Goal: Transaction & Acquisition: Purchase product/service

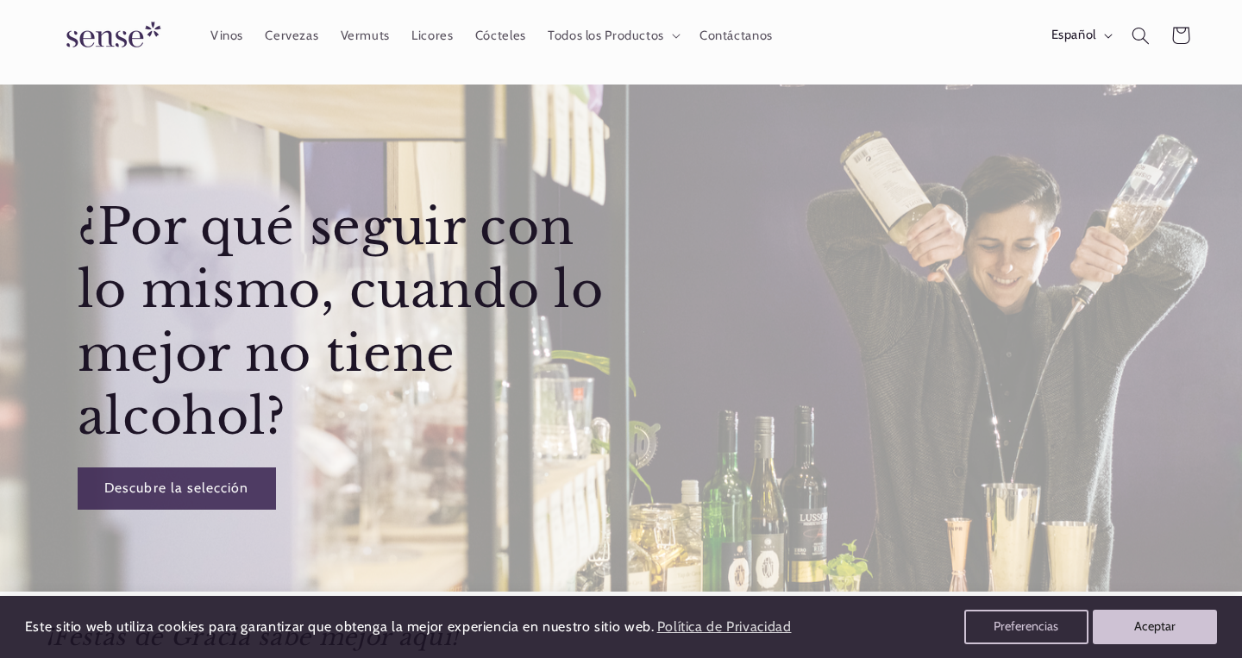
scroll to position [0, 1123]
click at [223, 37] on span "Vinos" at bounding box center [226, 36] width 33 height 16
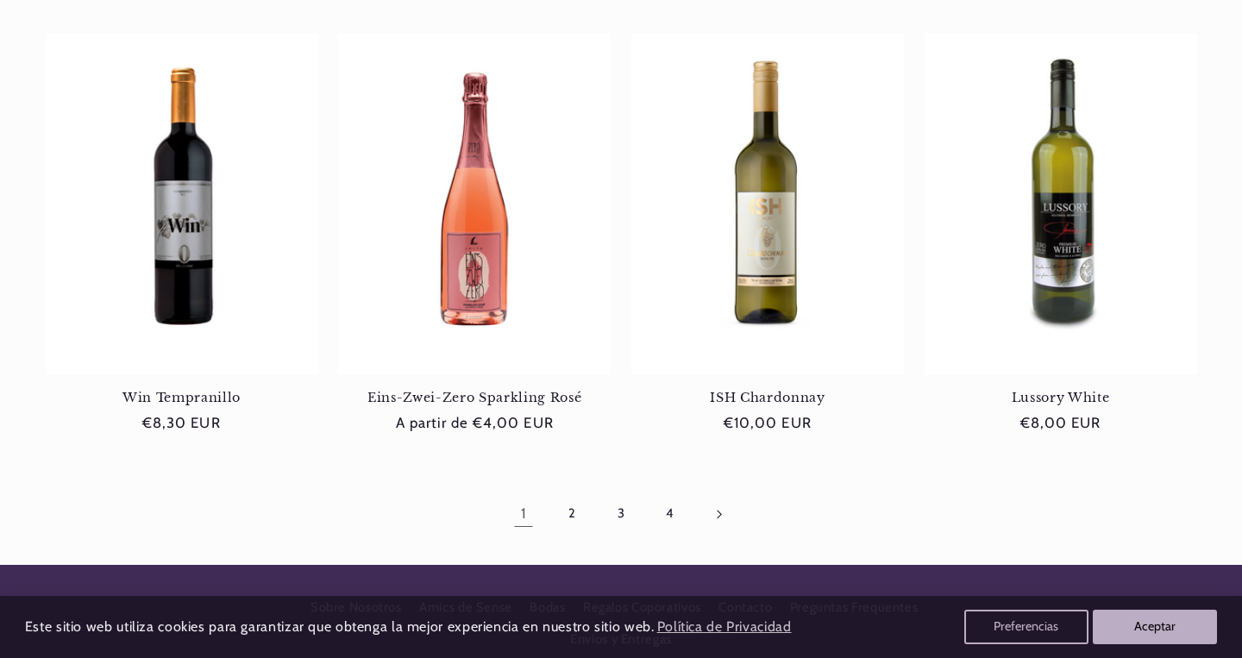
click at [717, 505] on link "Página siguiente" at bounding box center [719, 514] width 40 height 40
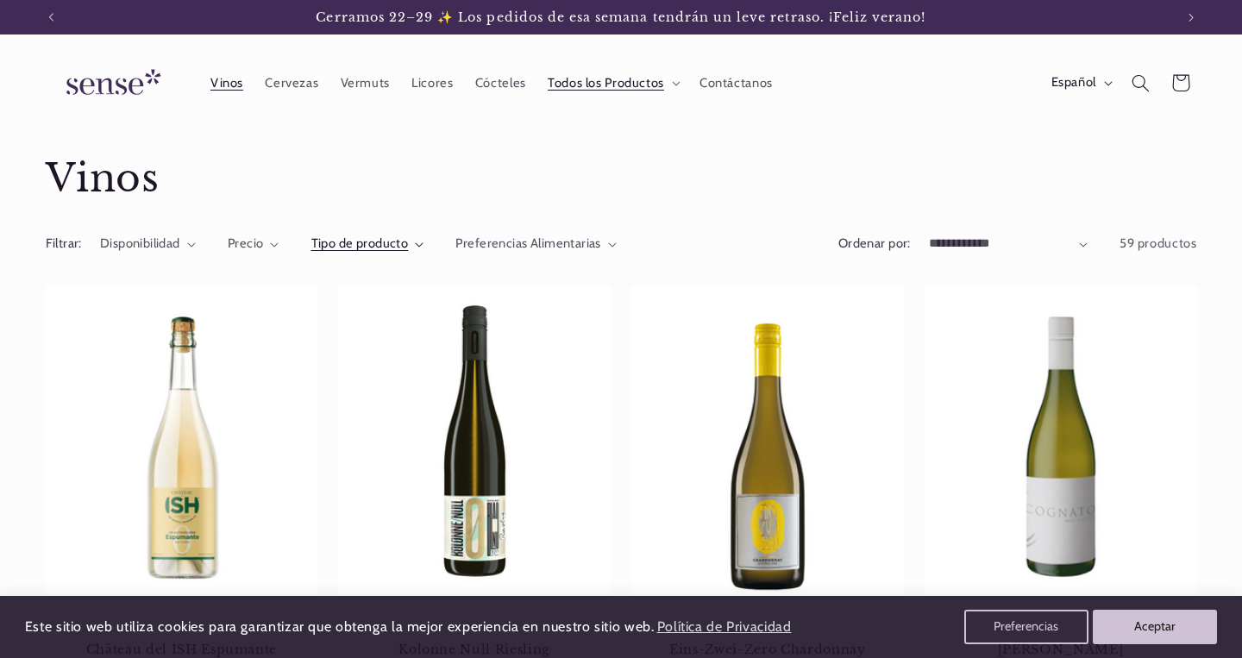
click at [377, 243] on span "Tipo de producto" at bounding box center [359, 243] width 97 height 16
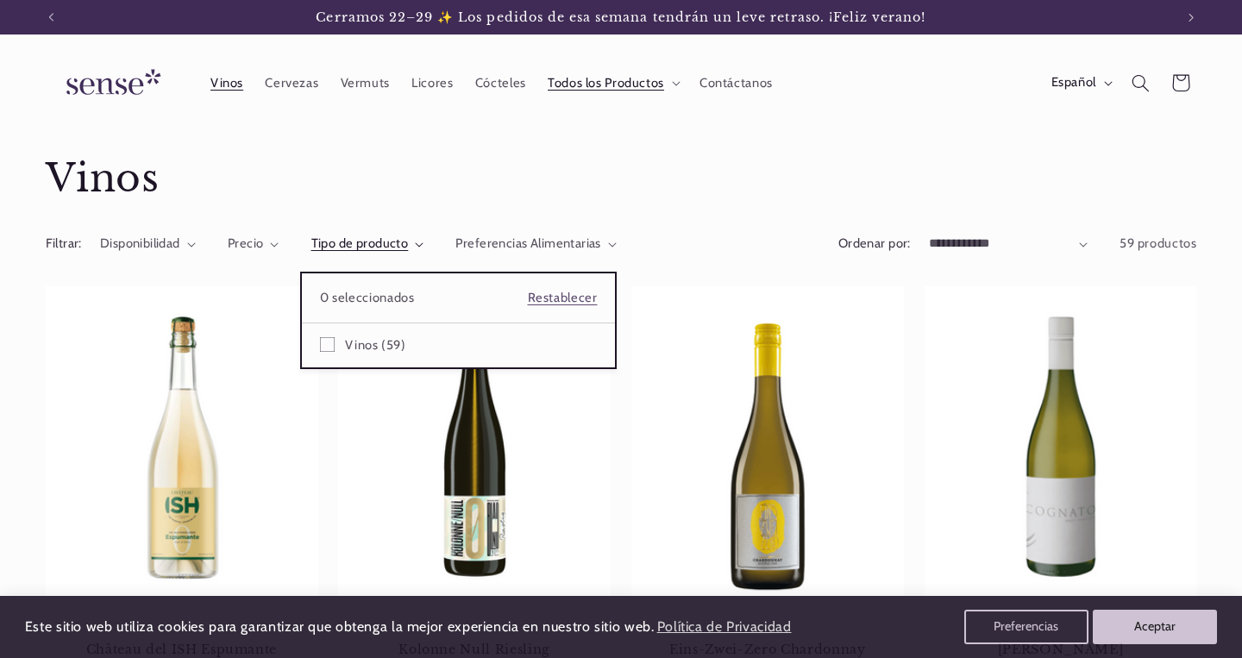
click at [424, 248] on summary "Tipo de producto" at bounding box center [367, 244] width 113 height 19
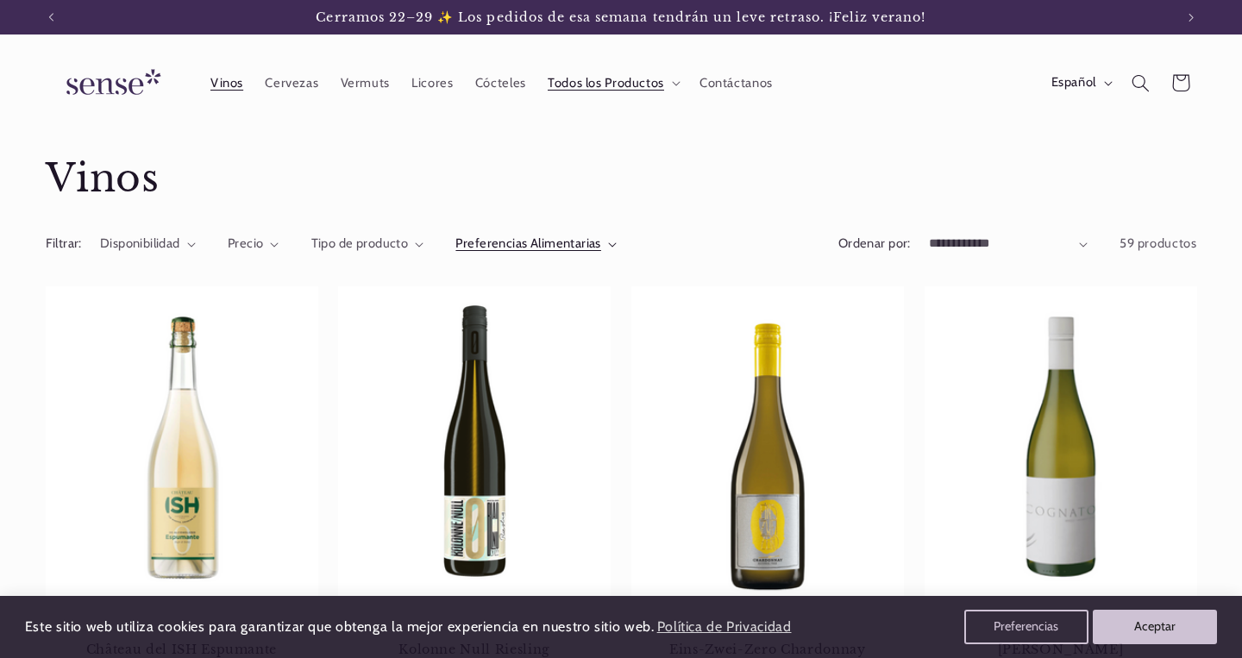
click at [605, 236] on summary "Preferencias Alimentarias" at bounding box center [535, 244] width 161 height 19
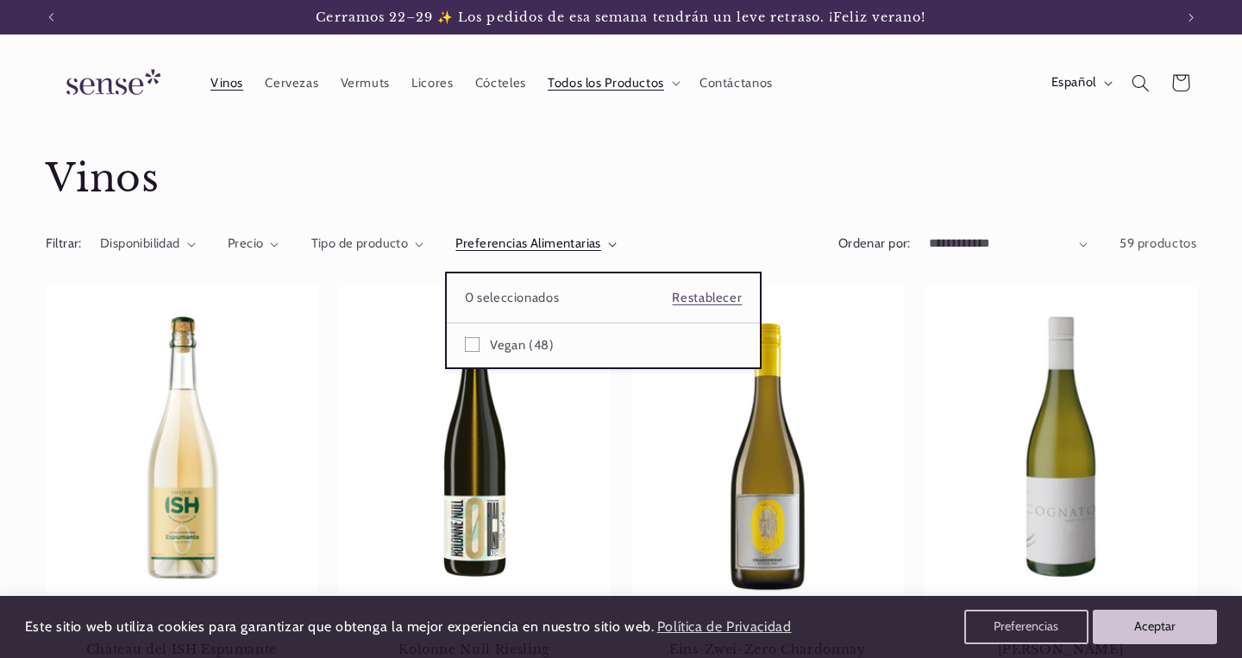
click at [617, 236] on summary "Preferencias Alimentarias" at bounding box center [535, 244] width 161 height 19
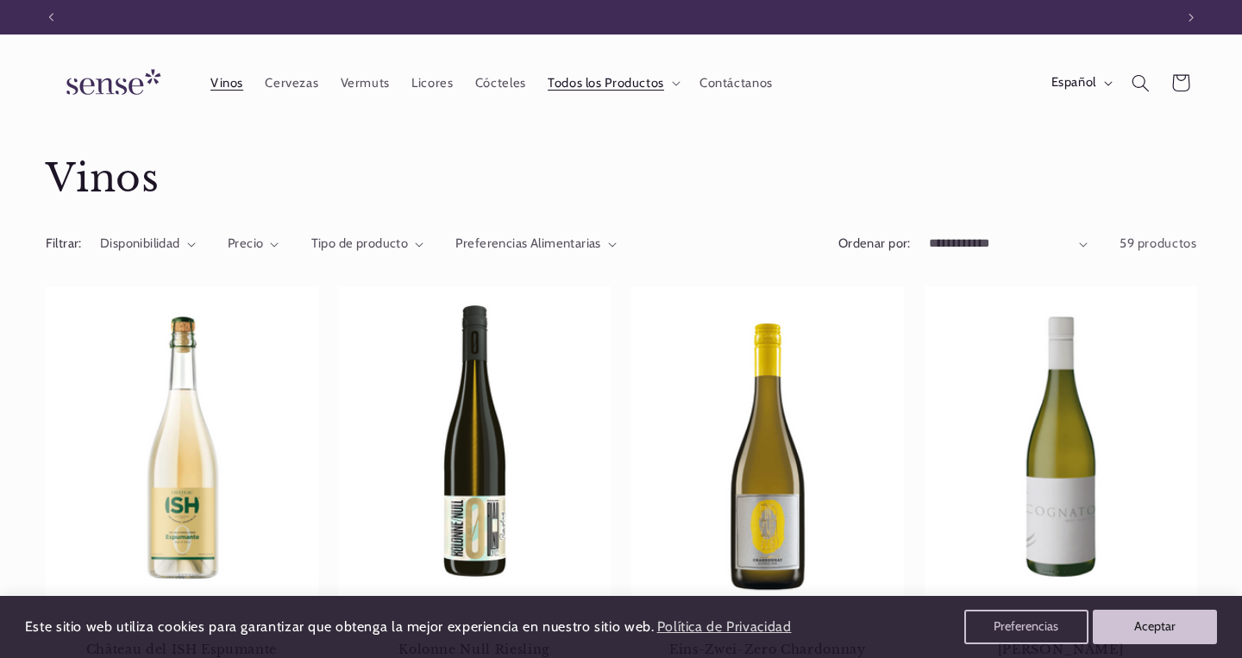
scroll to position [0, 1123]
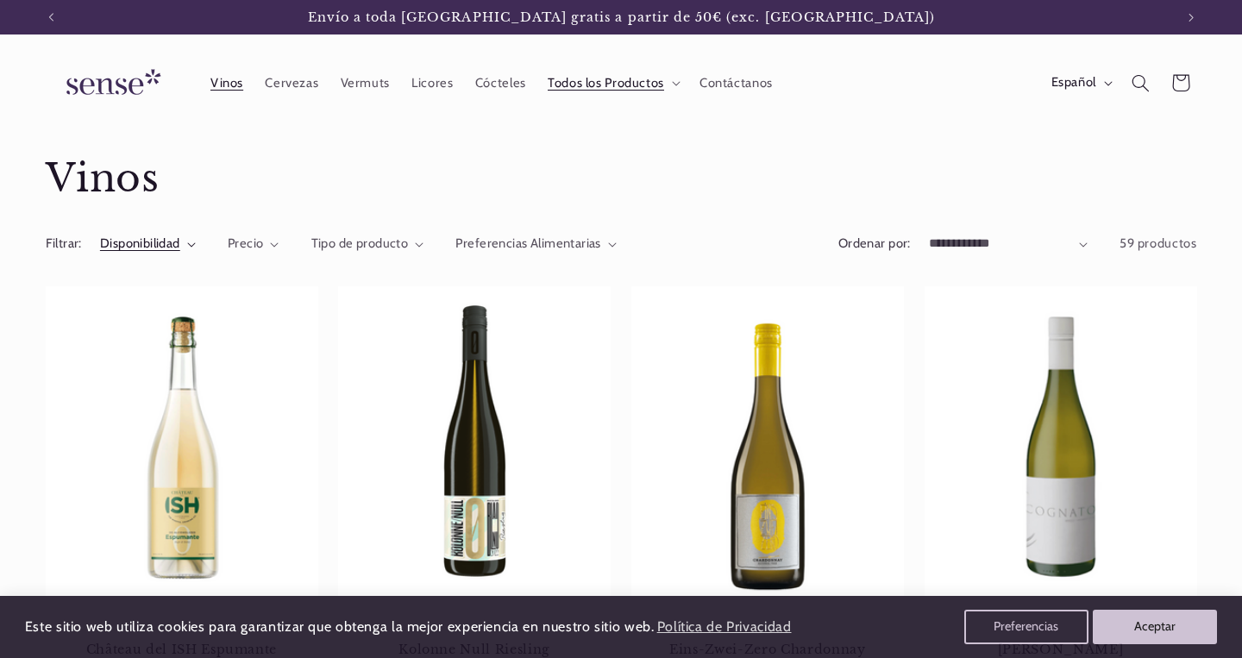
click at [170, 248] on span "Disponibilidad" at bounding box center [140, 243] width 80 height 16
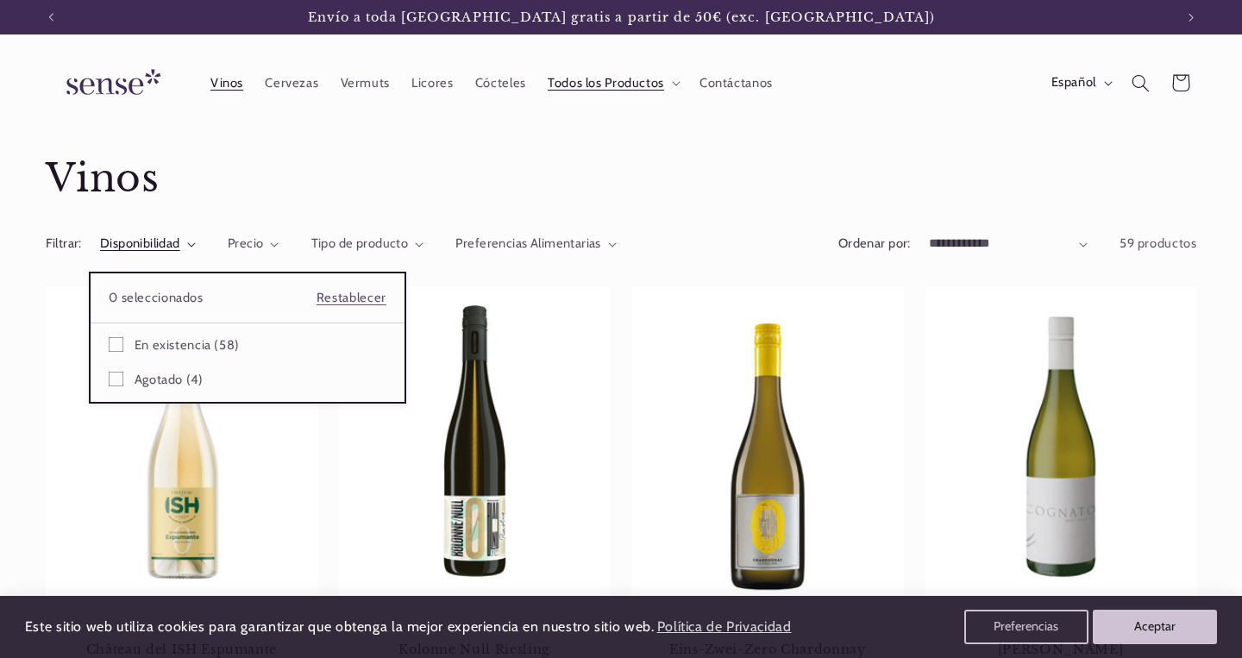
click at [196, 235] on summary "Disponibilidad" at bounding box center [148, 244] width 96 height 19
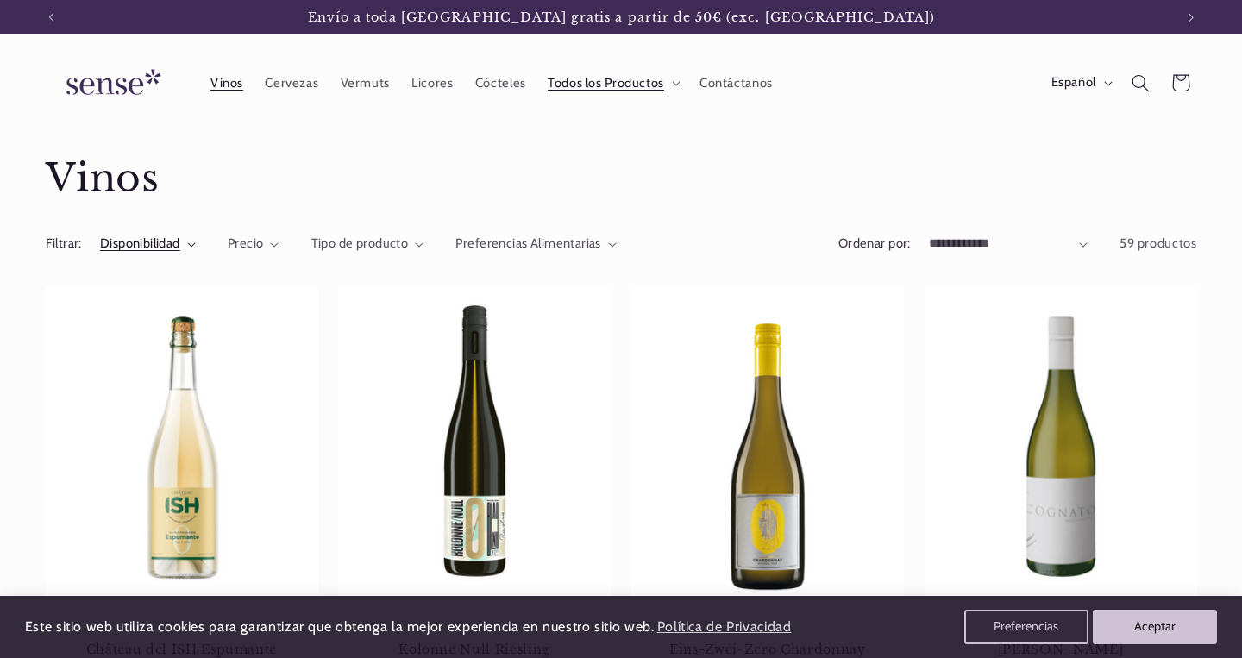
click at [187, 236] on summary "Disponibilidad" at bounding box center [148, 244] width 96 height 19
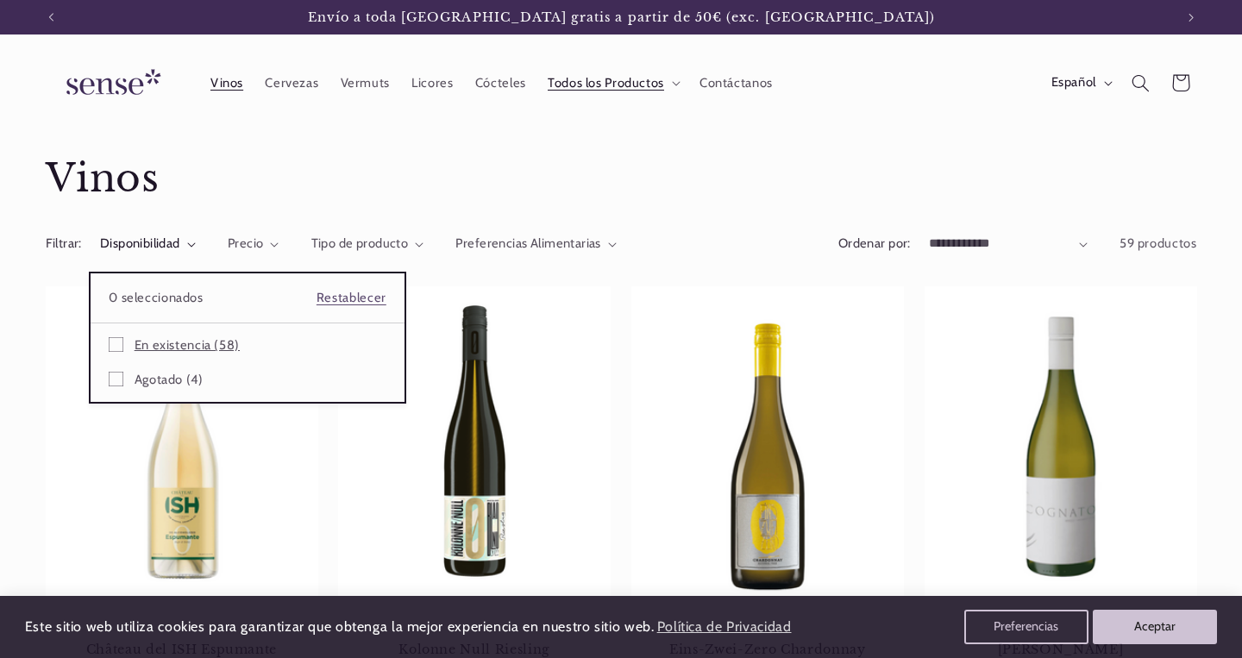
click at [116, 342] on icon at bounding box center [116, 344] width 15 height 15
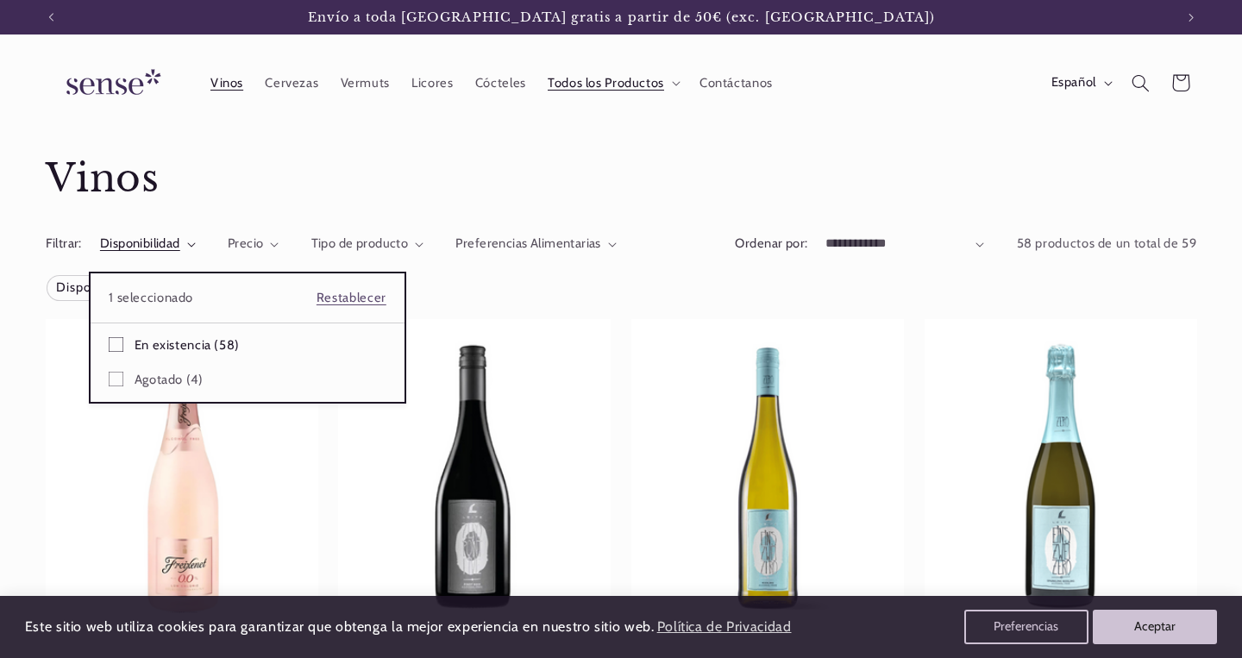
click at [196, 254] on summary "Disponibilidad" at bounding box center [148, 244] width 96 height 19
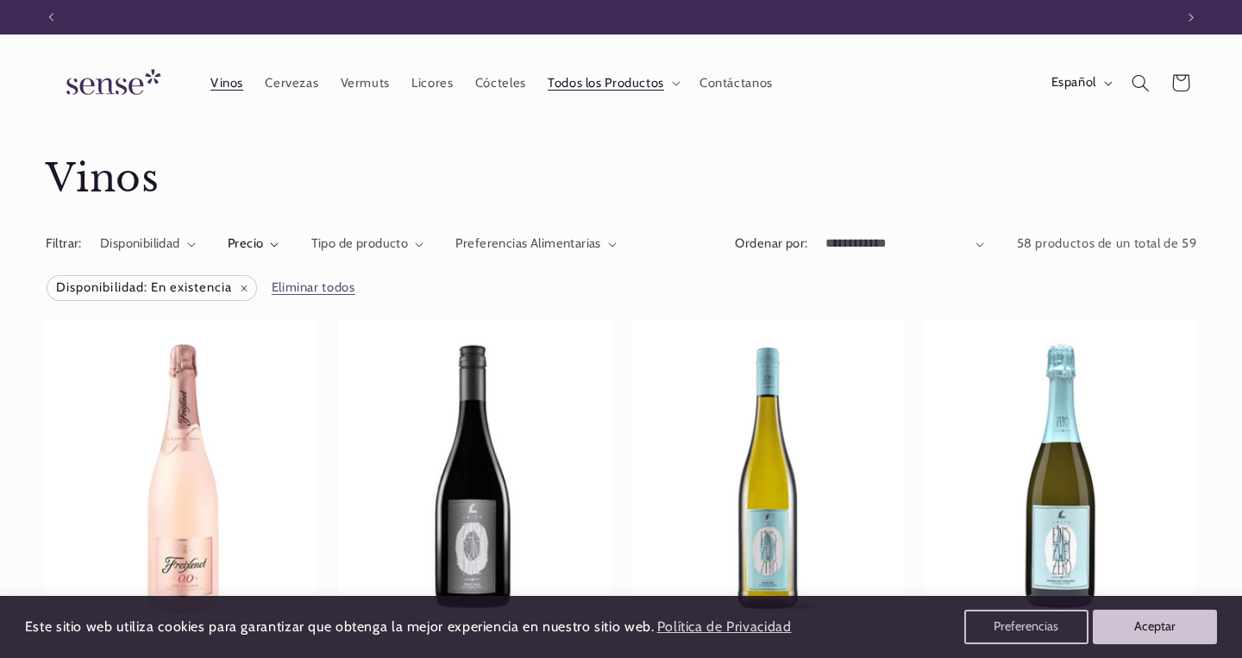
click at [263, 250] on span "Precio" at bounding box center [246, 243] width 36 height 16
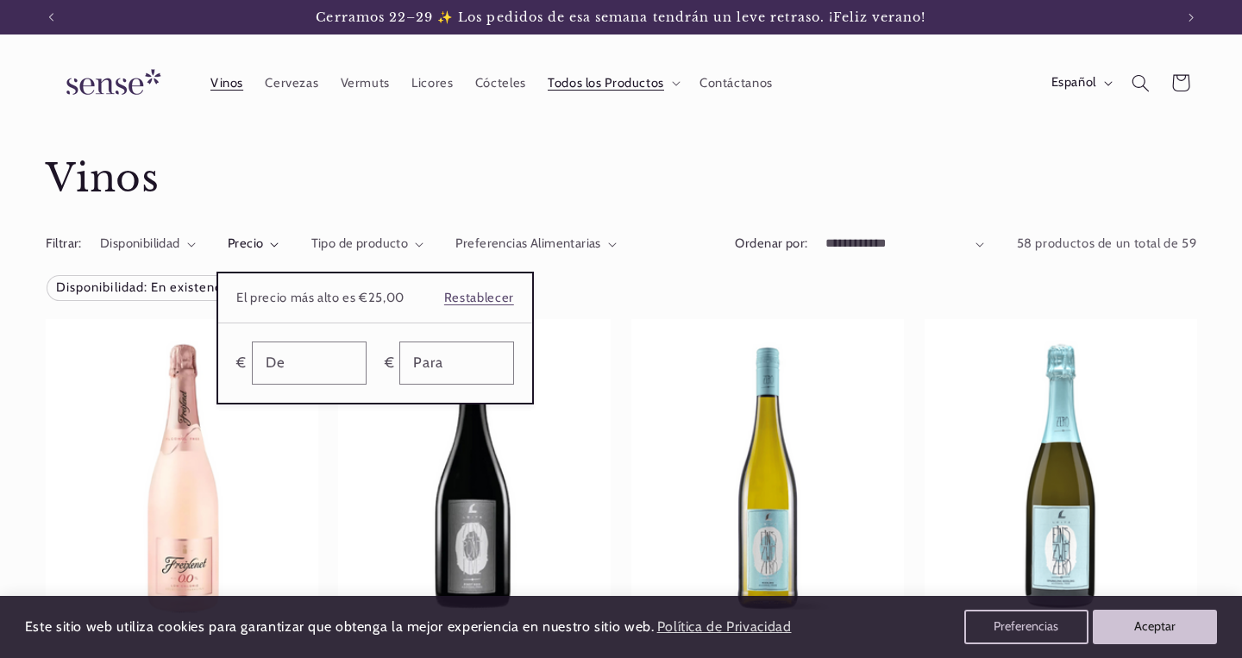
click at [279, 254] on summary "Precio" at bounding box center [254, 244] width 52 height 19
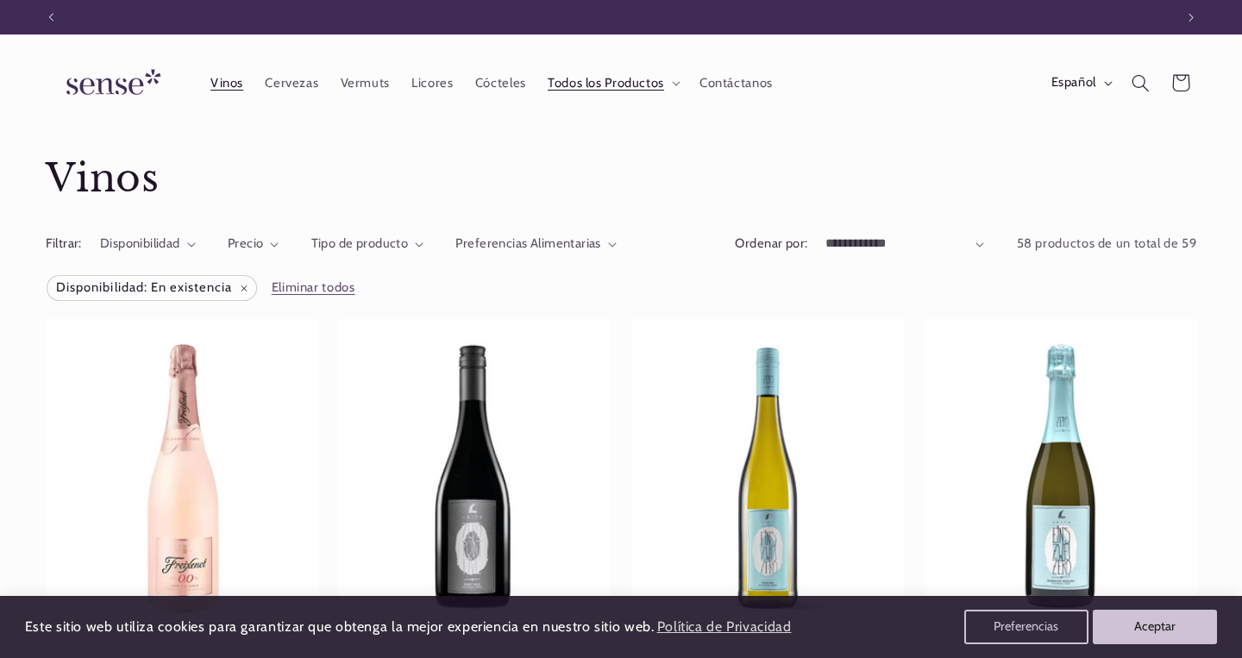
scroll to position [0, 1123]
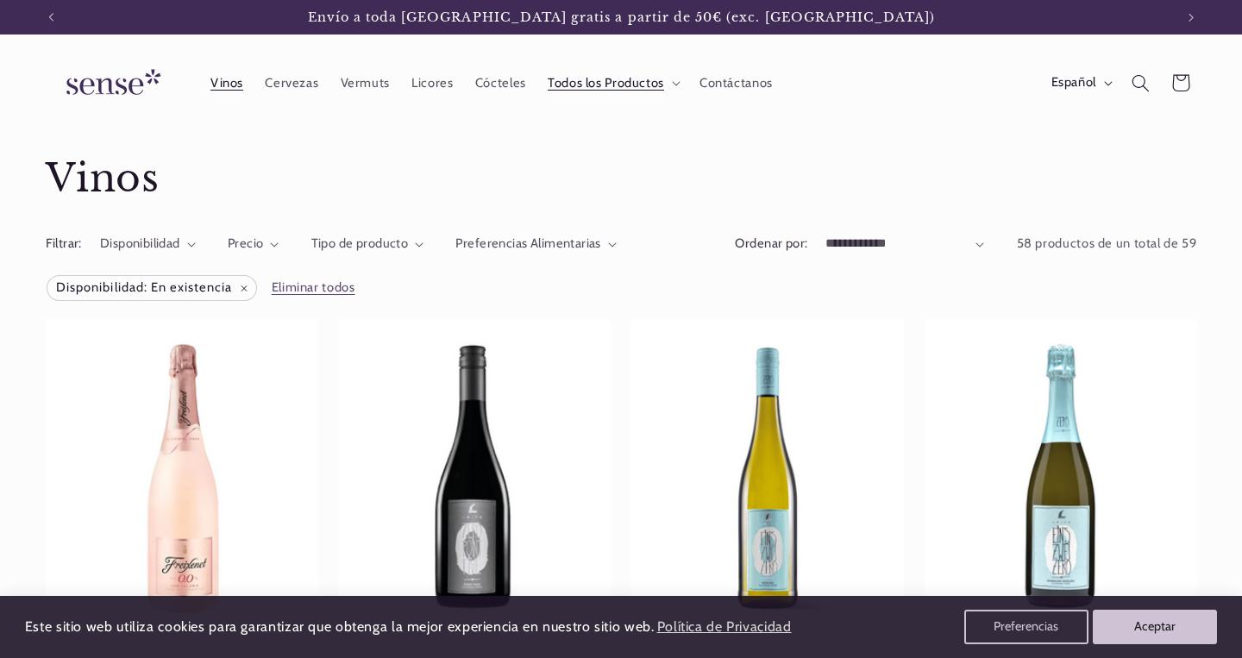
click option "**********" at bounding box center [0, 0] width 0 height 0
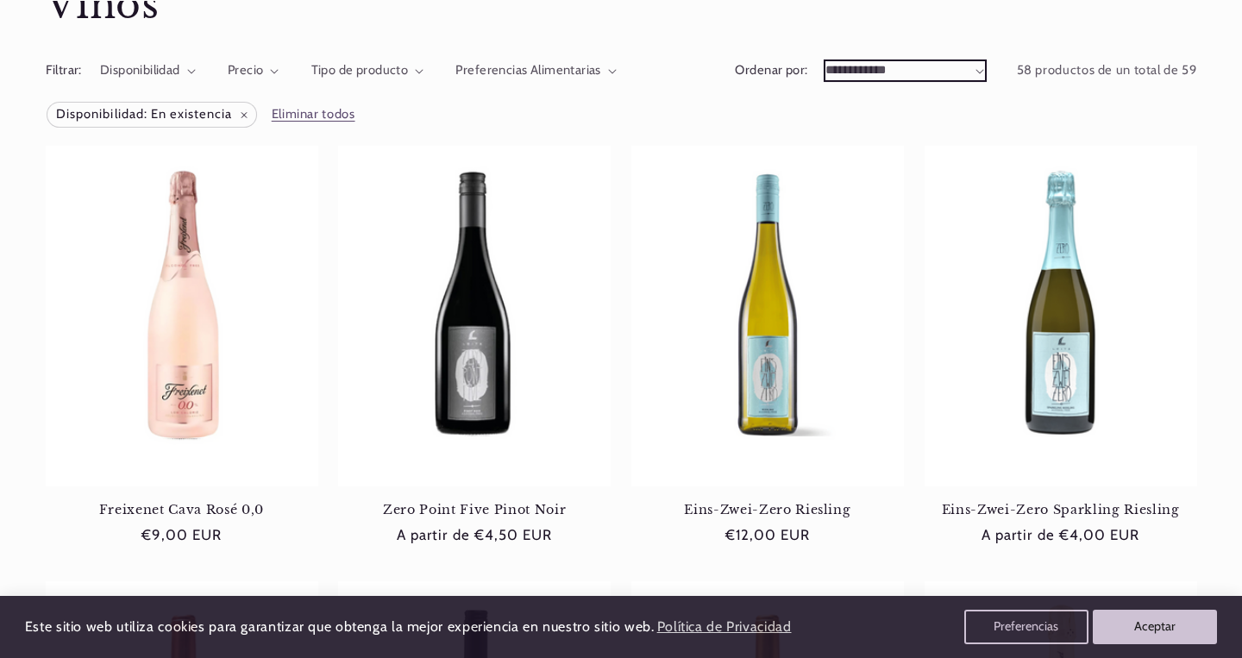
scroll to position [174, 0]
select select "**********"
click option "**********" at bounding box center [0, 0] width 0 height 0
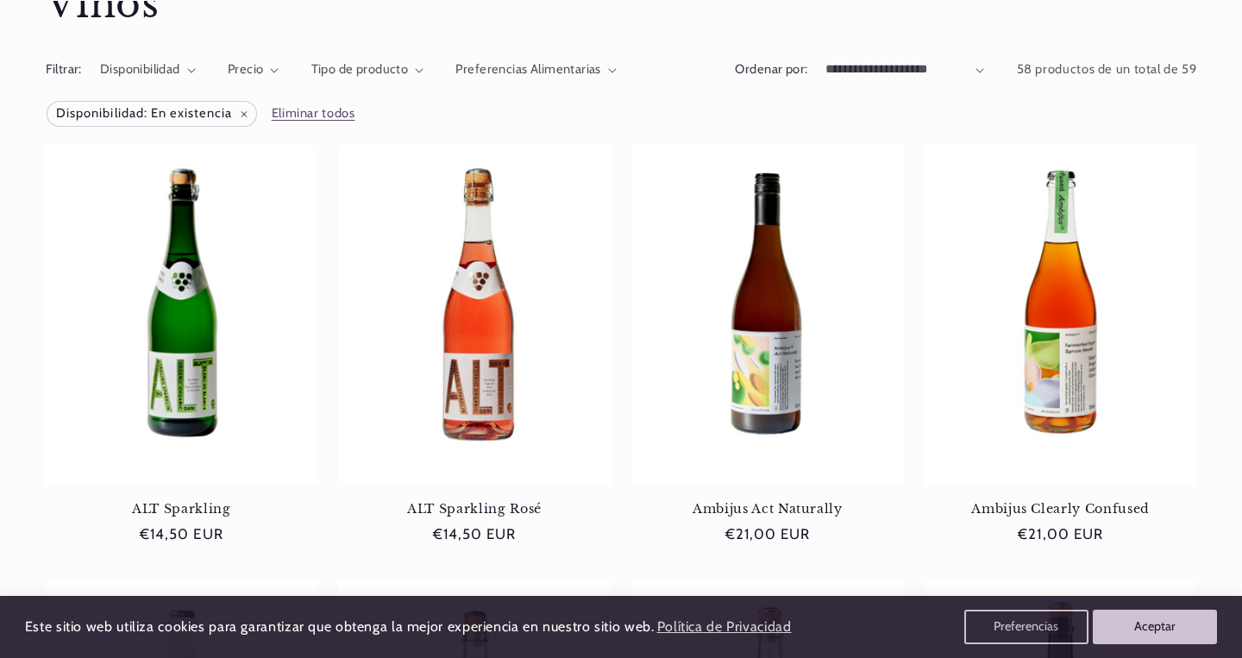
select select "**********"
click option "**********" at bounding box center [0, 0] width 0 height 0
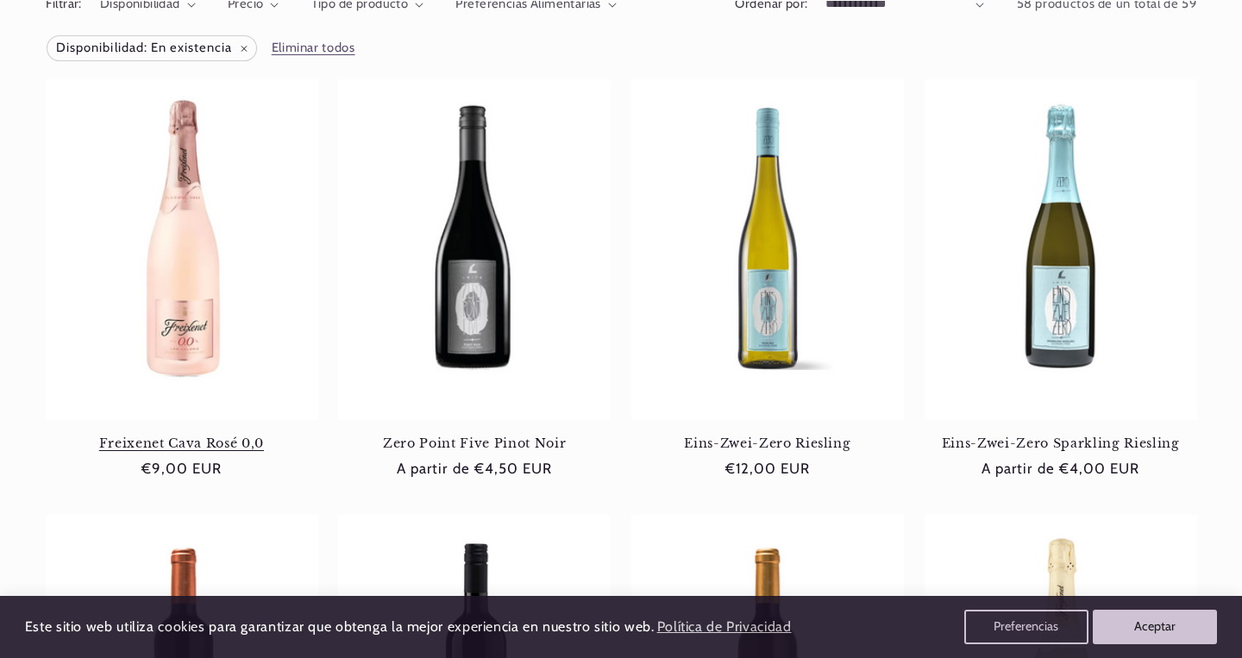
click at [151, 442] on link "Freixenet Cava Rosé 0,0" at bounding box center [182, 444] width 273 height 16
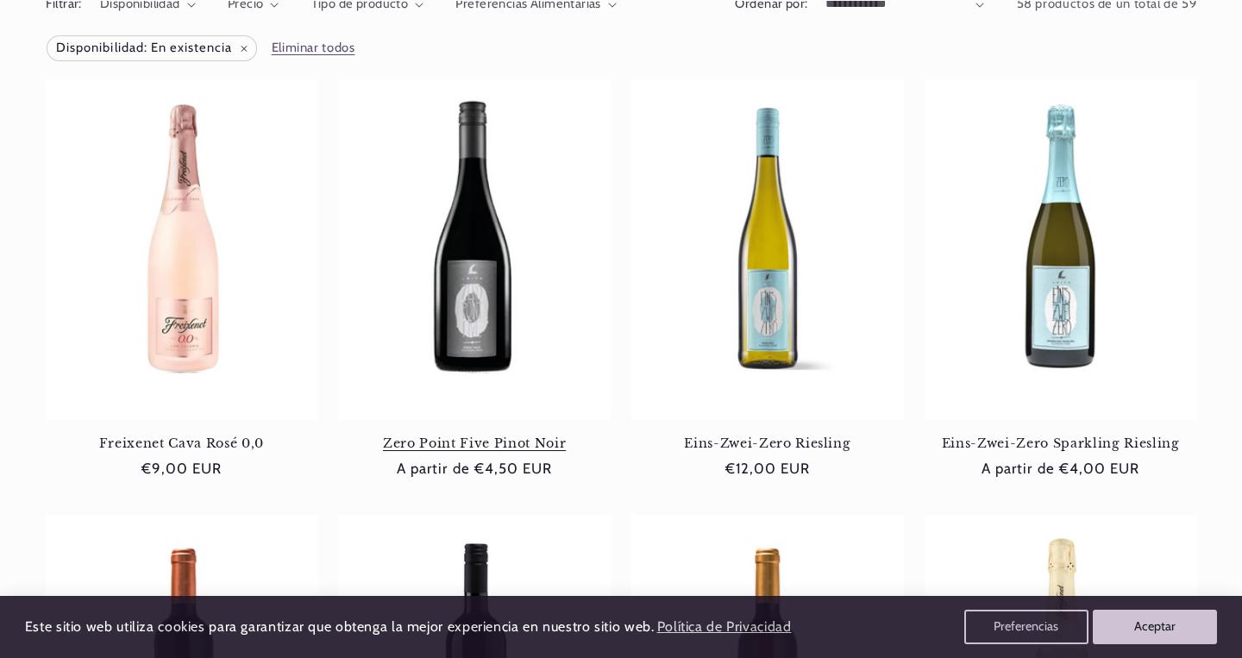
click at [447, 436] on link "Zero Point Five Pinot Noir" at bounding box center [474, 444] width 273 height 16
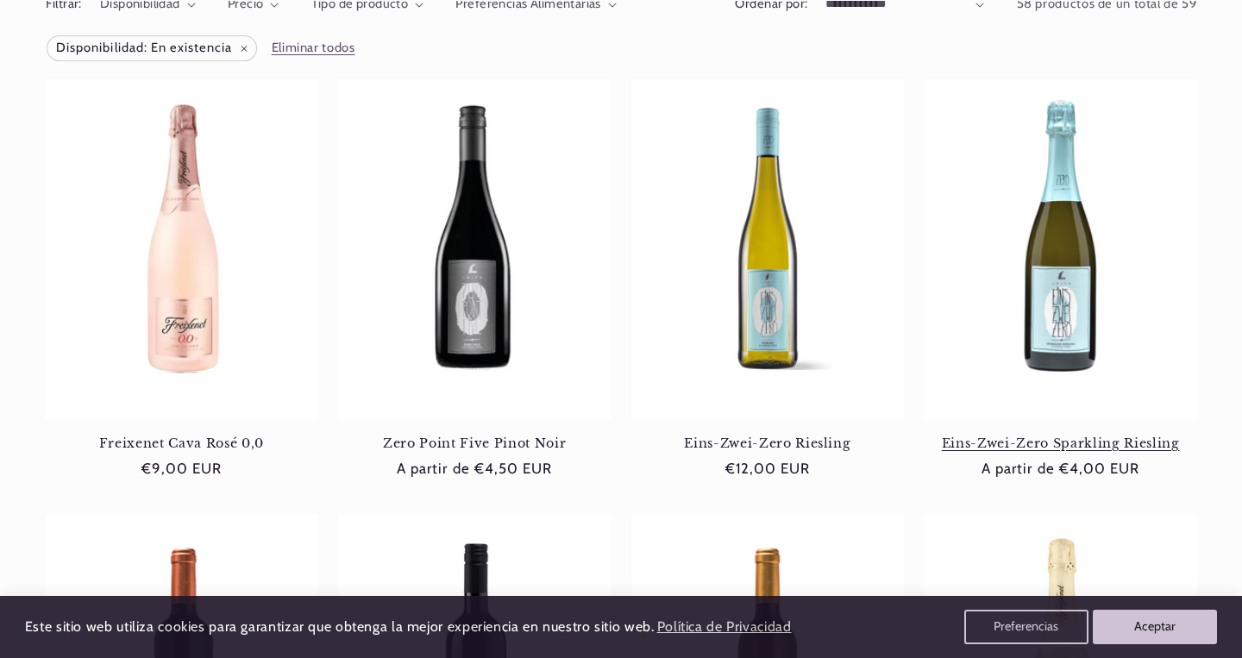
click at [1009, 449] on link "Eins-Zwei-Zero Sparkling Riesling" at bounding box center [1061, 444] width 273 height 16
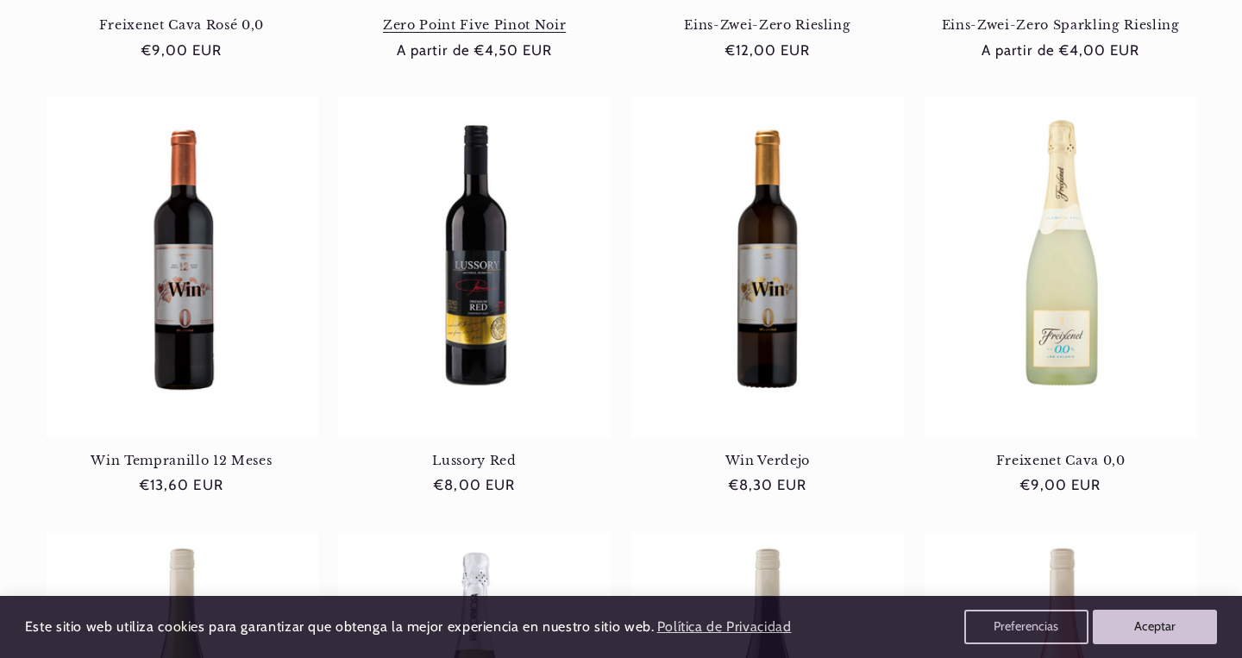
scroll to position [661, 0]
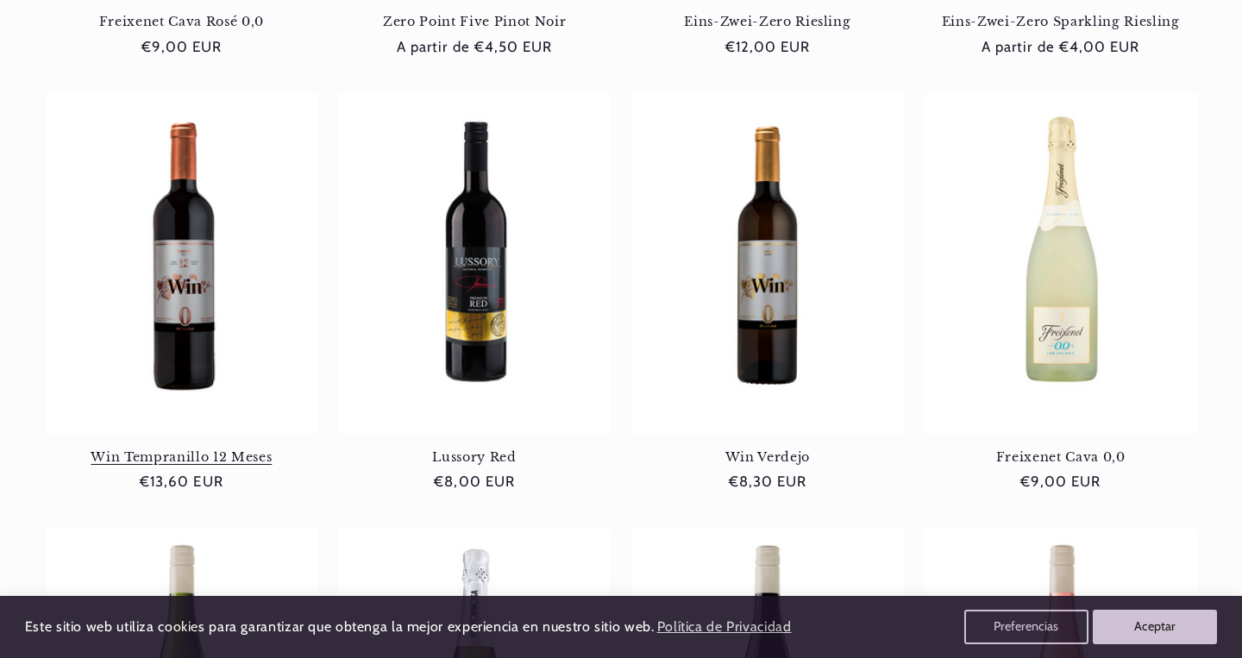
click at [187, 449] on link "Win Tempranillo 12 Meses" at bounding box center [182, 457] width 273 height 16
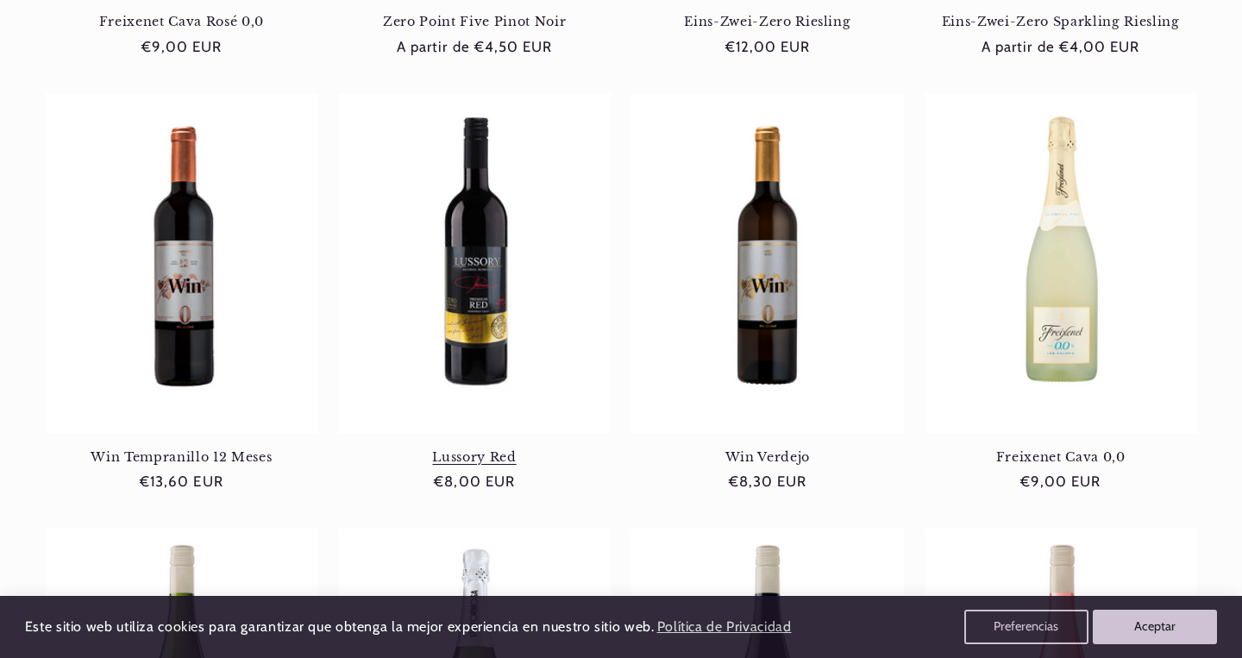
click at [472, 449] on link "Lussory Red" at bounding box center [474, 457] width 273 height 16
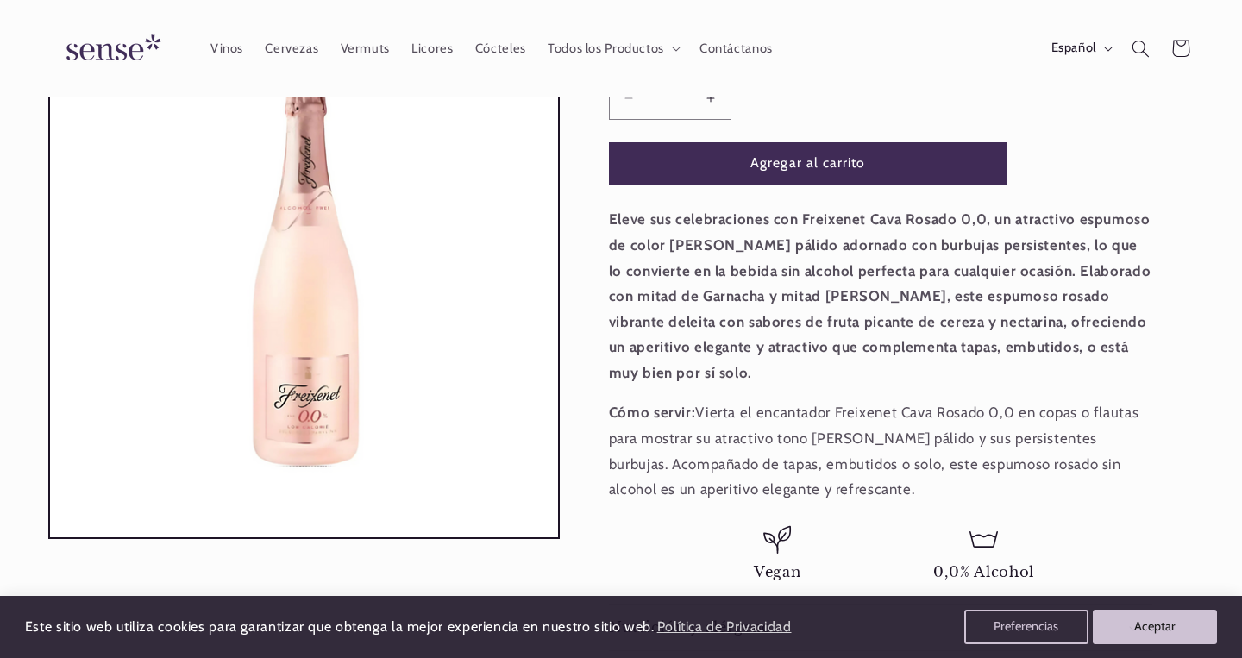
scroll to position [135, 0]
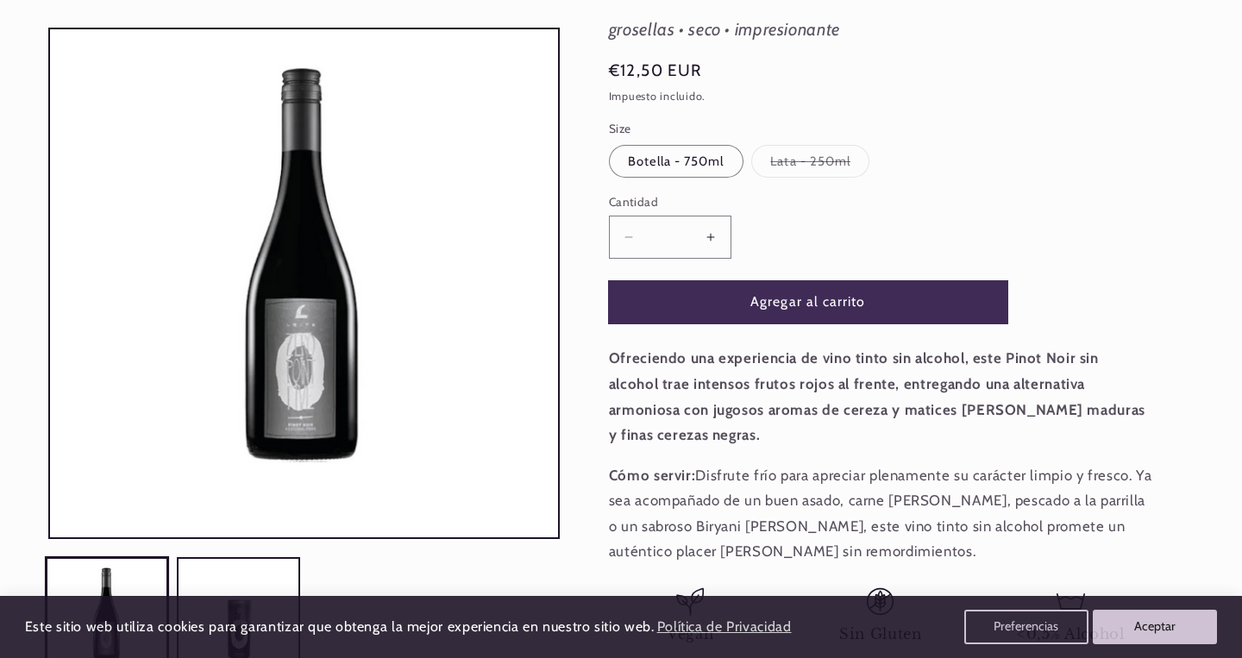
click at [786, 303] on button "Agregar al carrito" at bounding box center [808, 302] width 398 height 42
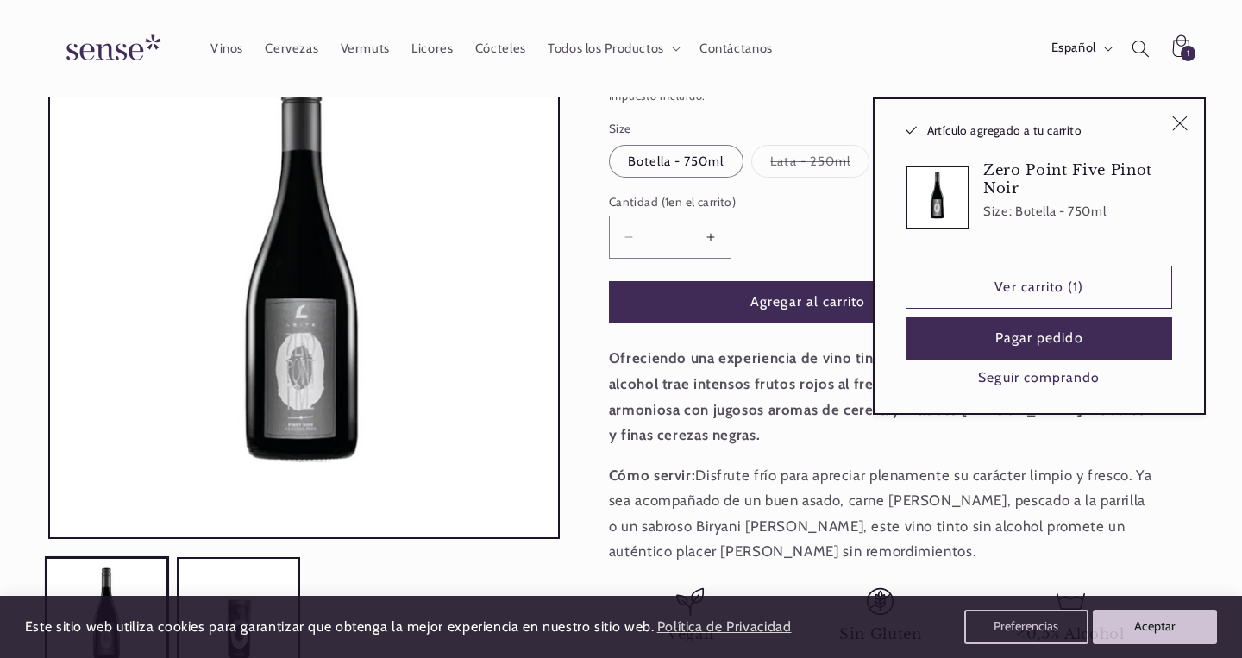
click at [1025, 379] on button "Seguir comprando" at bounding box center [1039, 378] width 132 height 18
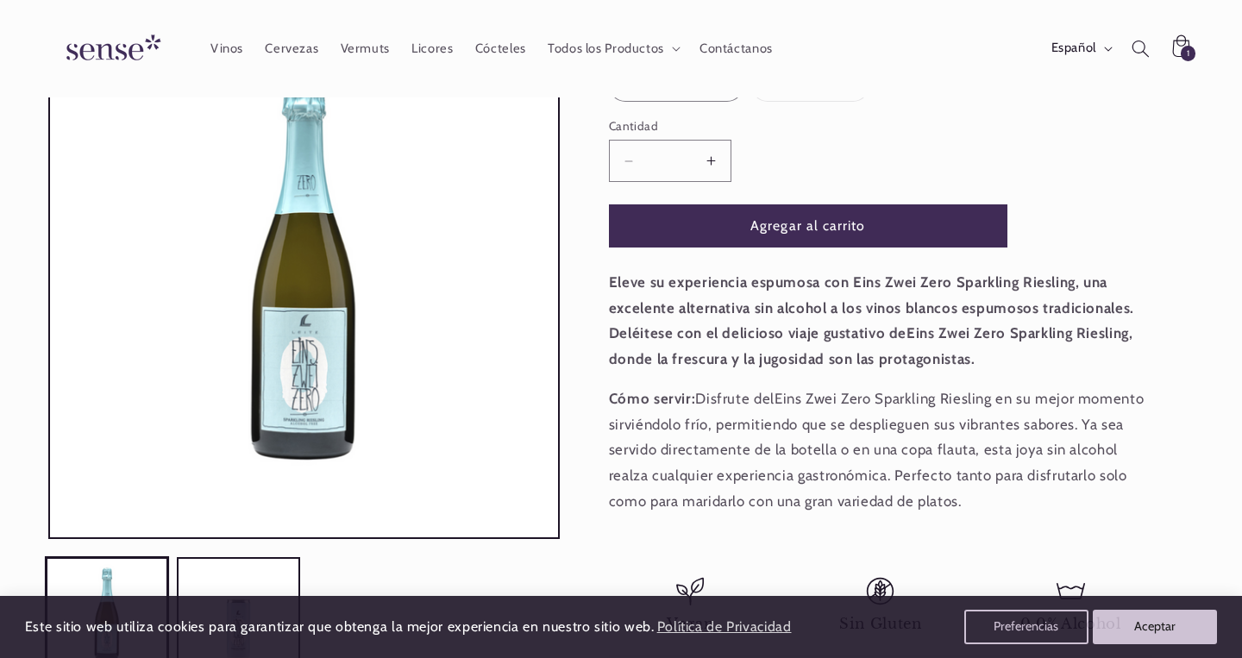
scroll to position [317, 0]
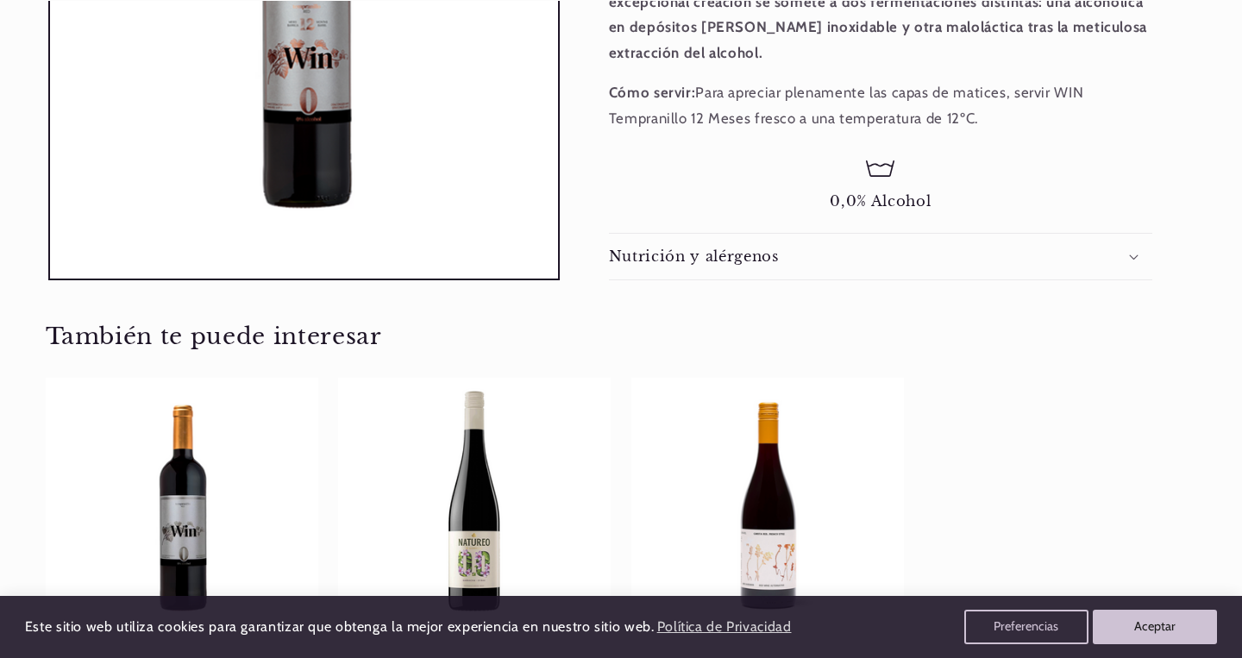
scroll to position [633, 0]
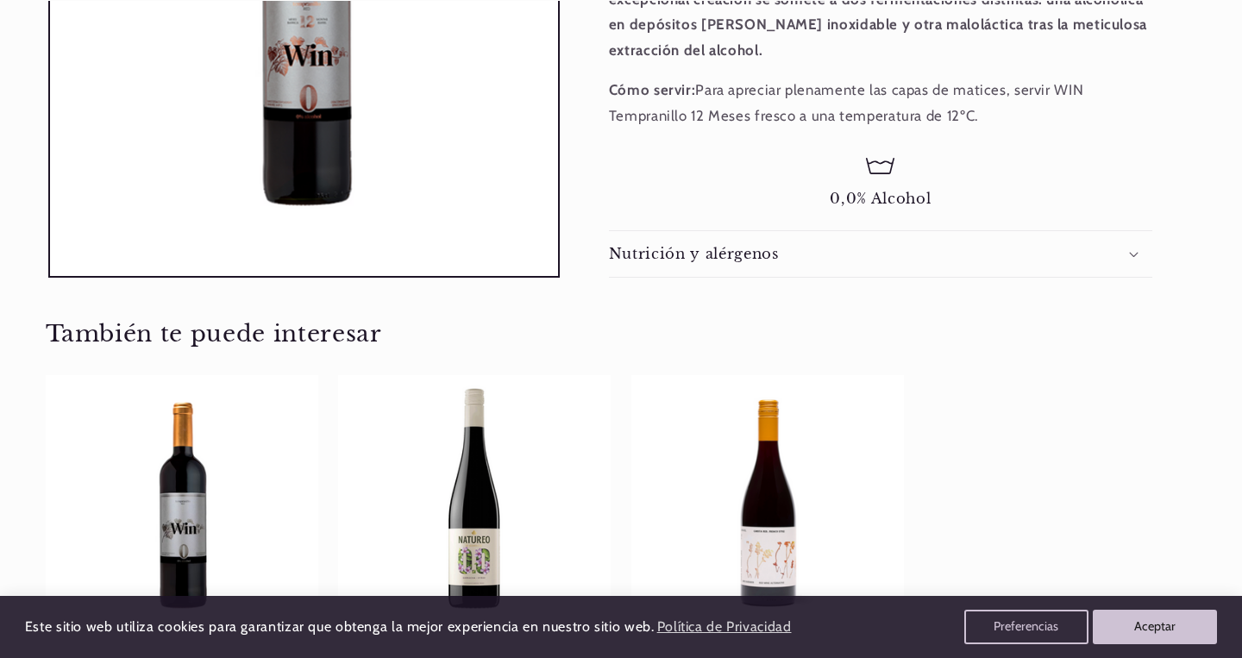
click at [937, 251] on div "Nutrición y alérgenos" at bounding box center [880, 254] width 543 height 18
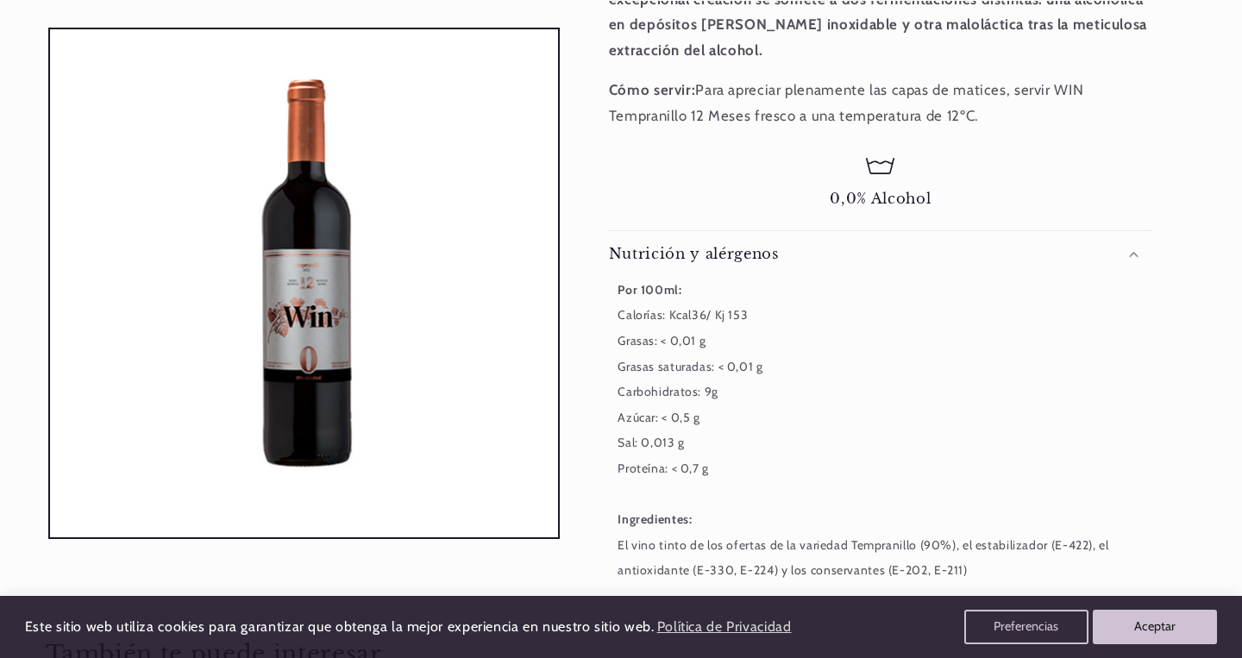
scroll to position [0, 1123]
click at [937, 251] on div "Nutrición y alérgenos" at bounding box center [880, 254] width 543 height 18
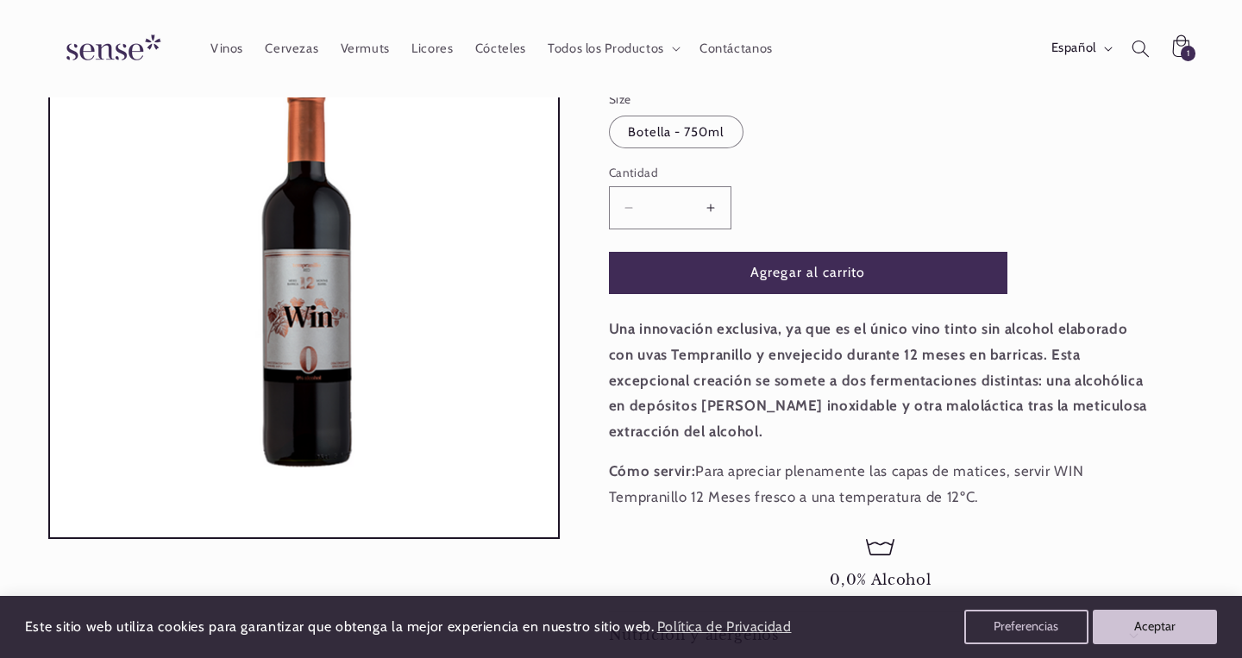
scroll to position [254, 0]
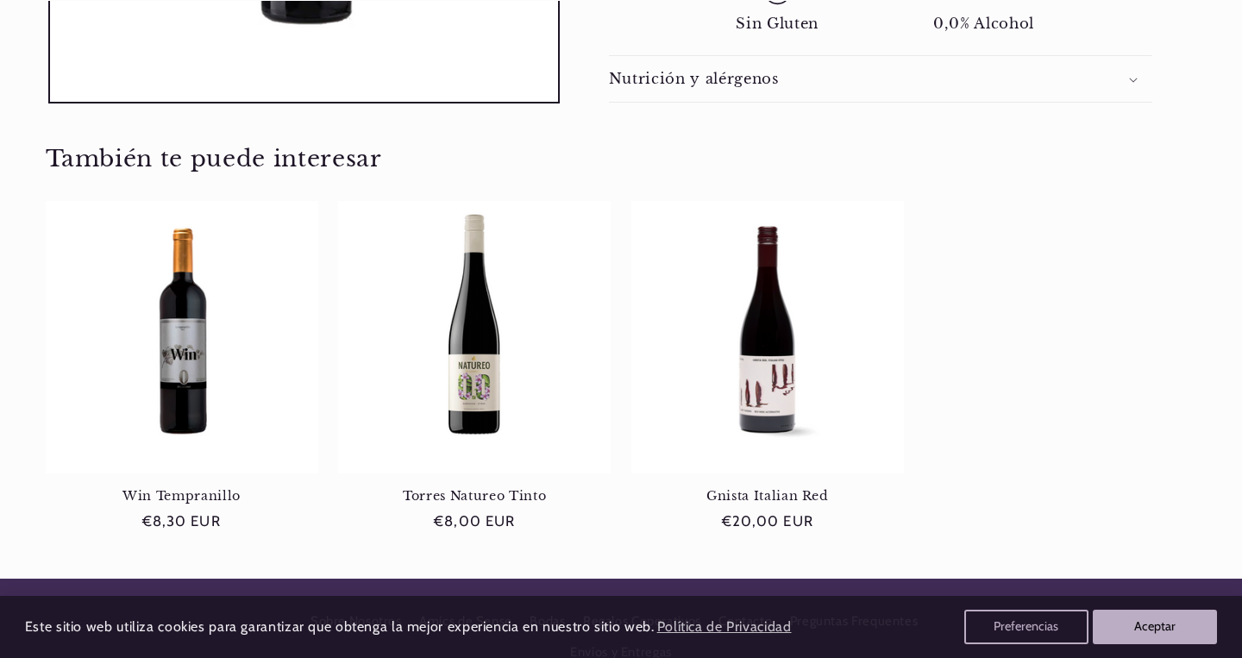
scroll to position [785, 0]
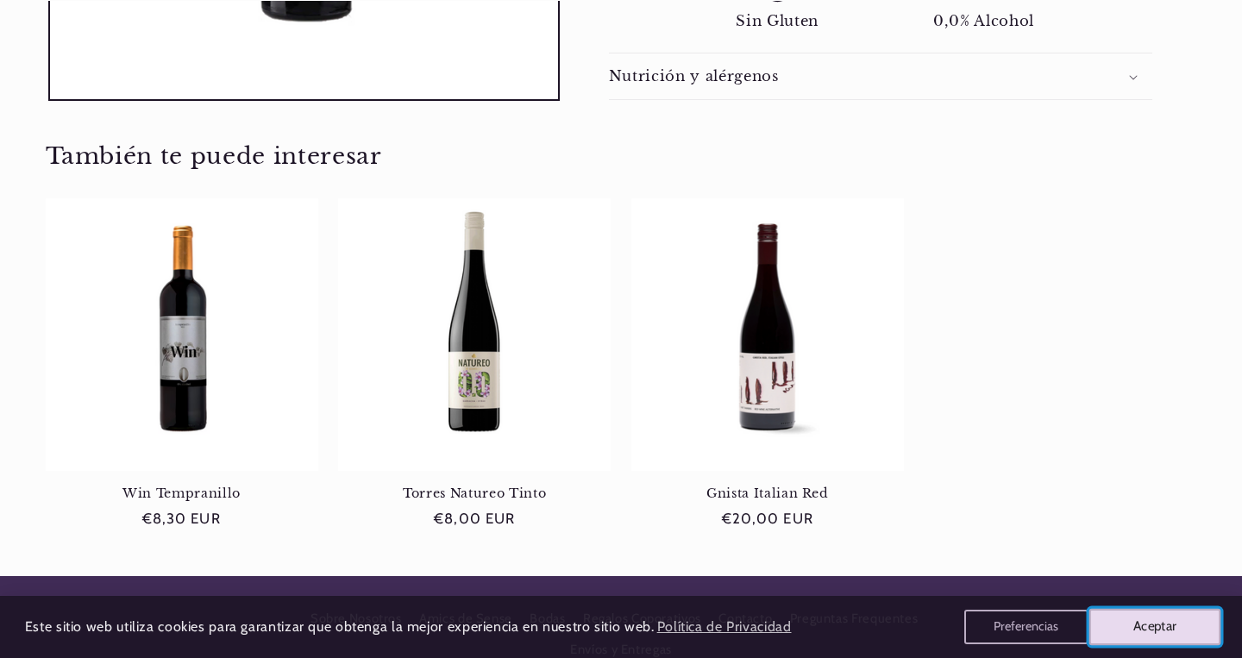
click at [1156, 623] on button "Aceptar" at bounding box center [1155, 627] width 132 height 36
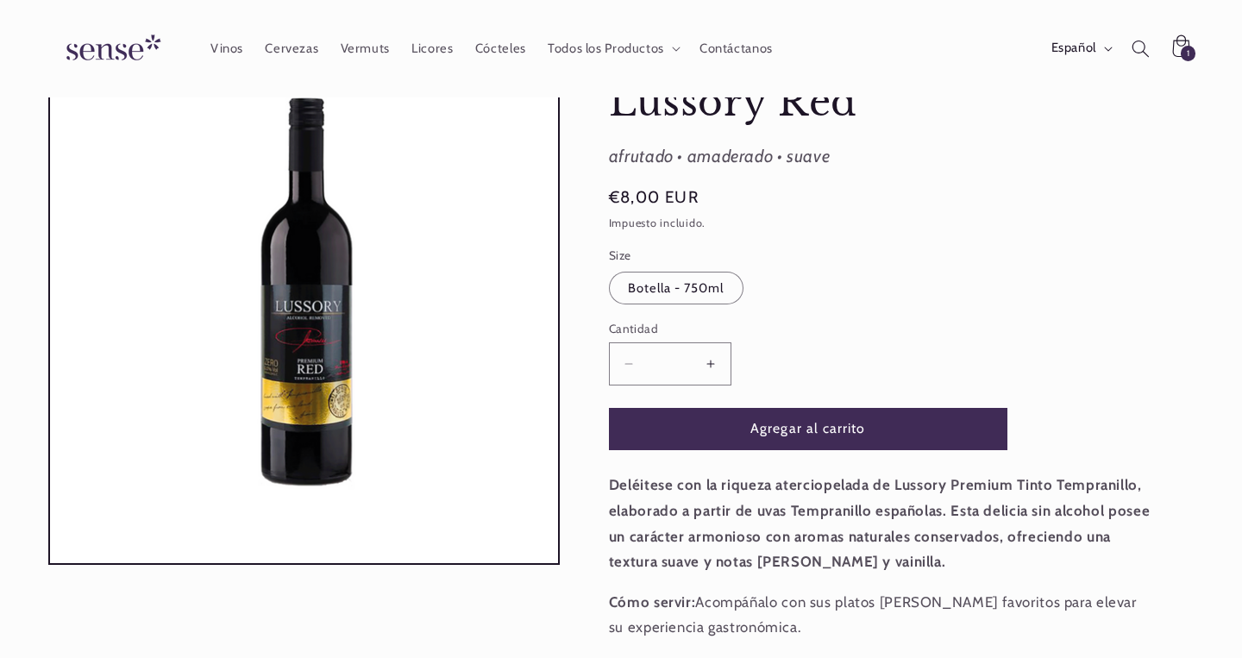
scroll to position [94, 0]
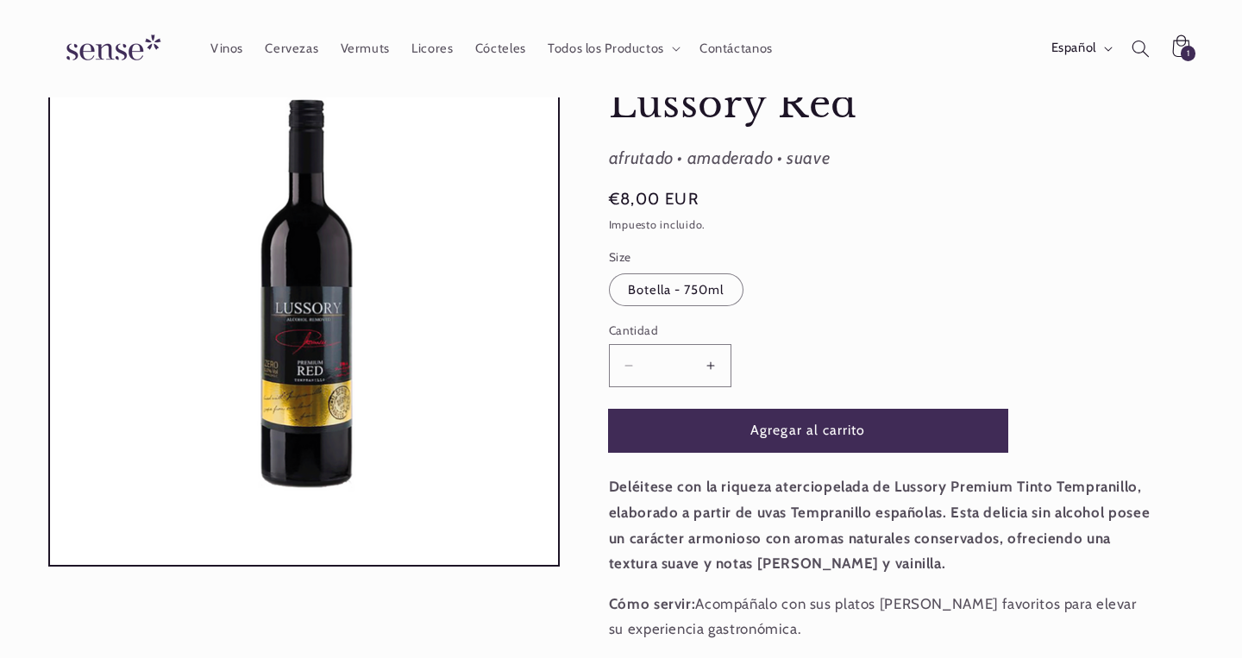
click at [829, 424] on button "Agregar al carrito" at bounding box center [808, 431] width 398 height 42
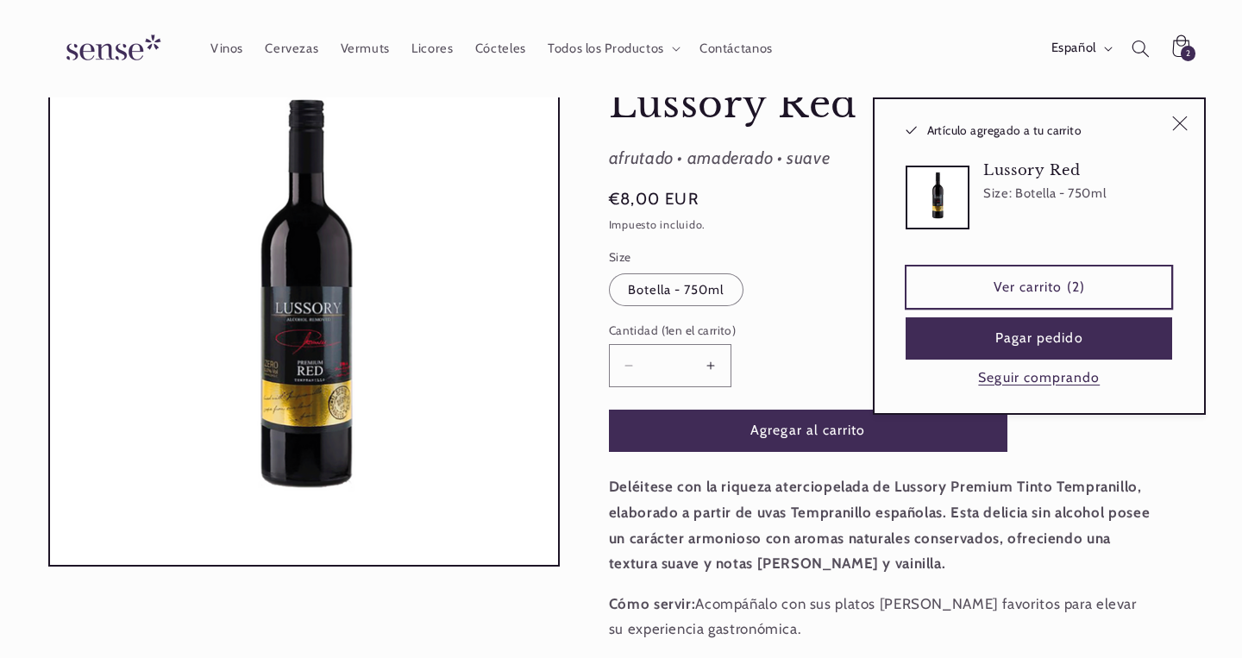
click at [1026, 290] on link "Ver carrito (2)" at bounding box center [1039, 287] width 266 height 42
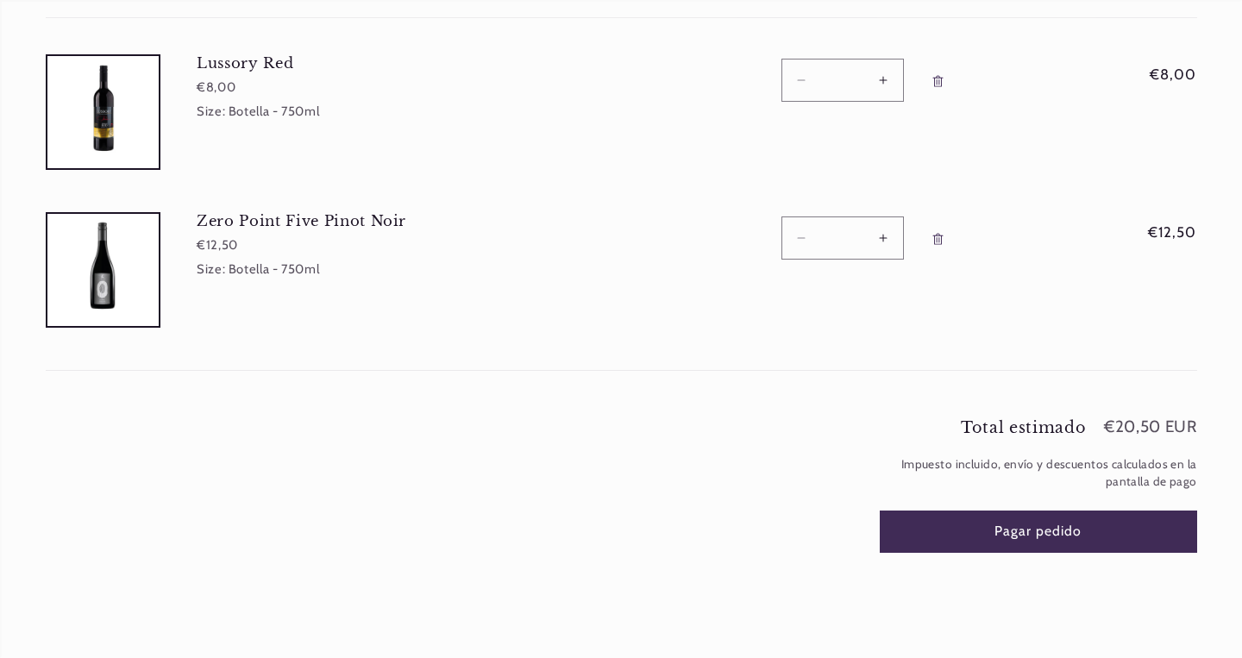
scroll to position [0, 1123]
